Goal: Entertainment & Leisure: Consume media (video, audio)

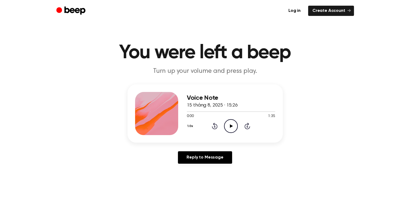
click at [231, 122] on icon "Play Audio" at bounding box center [231, 126] width 14 height 14
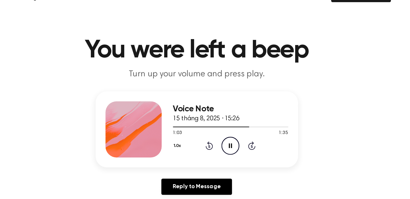
click at [231, 125] on icon "Pause Audio" at bounding box center [231, 126] width 14 height 14
click at [205, 112] on div at bounding box center [231, 111] width 88 height 4
click at [227, 124] on icon "Play Audio" at bounding box center [231, 126] width 14 height 14
click at [245, 126] on icon at bounding box center [248, 126] width 6 height 6
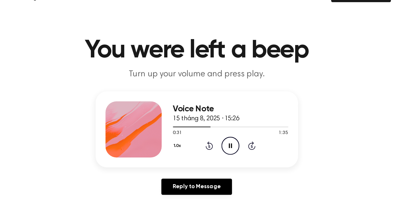
click at [266, 140] on div "Voice Note 15 tháng 8, 2025 · 15:26 0:31 1:35 Your browser does not support the…" at bounding box center [205, 113] width 155 height 58
click at [246, 126] on icon "Skip 5 seconds" at bounding box center [247, 125] width 6 height 7
click at [230, 127] on icon "Pause Audio" at bounding box center [231, 126] width 14 height 14
click at [236, 127] on icon "Play Audio" at bounding box center [231, 126] width 14 height 14
click at [215, 124] on icon "Rewind 5 seconds" at bounding box center [215, 125] width 6 height 7
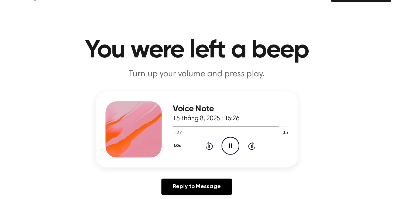
click at [215, 124] on icon "Rewind 5 seconds" at bounding box center [215, 125] width 6 height 7
click at [241, 111] on div at bounding box center [231, 111] width 88 height 1
click at [231, 127] on icon "Play Audio" at bounding box center [231, 126] width 14 height 14
click at [232, 123] on icon "Pause Audio" at bounding box center [231, 126] width 14 height 14
click at [230, 113] on div at bounding box center [231, 111] width 88 height 4
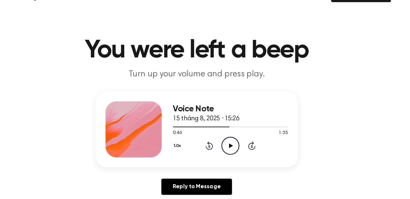
click at [232, 122] on icon "Play Audio" at bounding box center [231, 126] width 14 height 14
click at [231, 122] on icon "Pause Audio" at bounding box center [231, 126] width 14 height 14
click at [234, 118] on div "1:24 1:35" at bounding box center [231, 117] width 88 height 6
click at [233, 124] on icon "Play Audio" at bounding box center [231, 126] width 14 height 14
click at [233, 124] on icon "Pause Audio" at bounding box center [231, 126] width 14 height 14
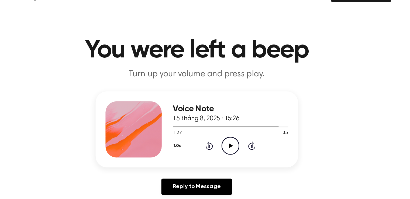
click at [231, 126] on icon at bounding box center [231, 126] width 3 height 4
click at [231, 126] on icon at bounding box center [231, 126] width 2 height 4
